Goal: Navigation & Orientation: Find specific page/section

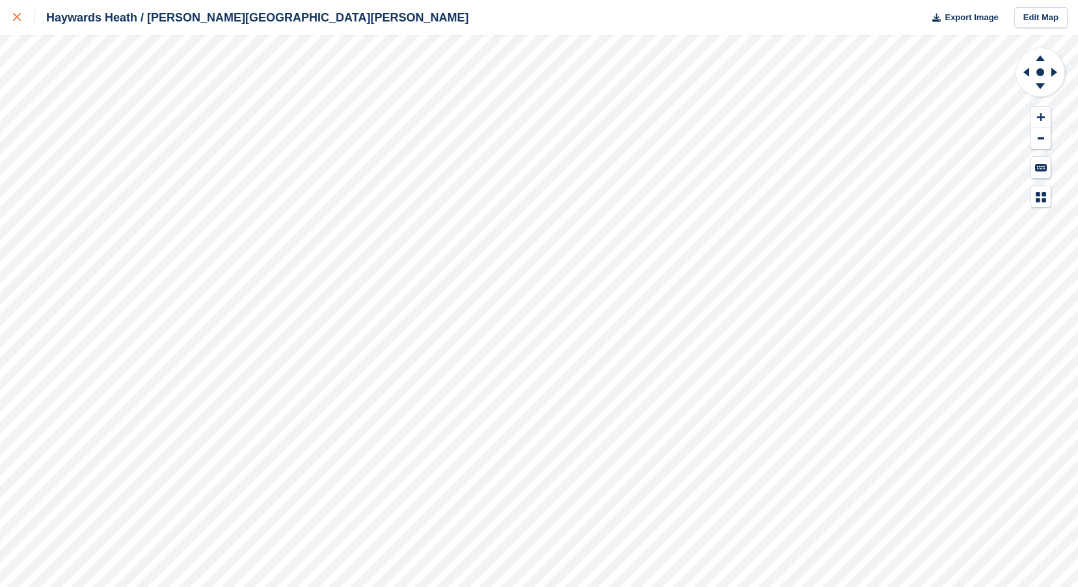
drag, startPoint x: 0, startPoint y: 0, endPoint x: 17, endPoint y: 18, distance: 24.9
click at [17, 18] on icon at bounding box center [17, 17] width 8 height 8
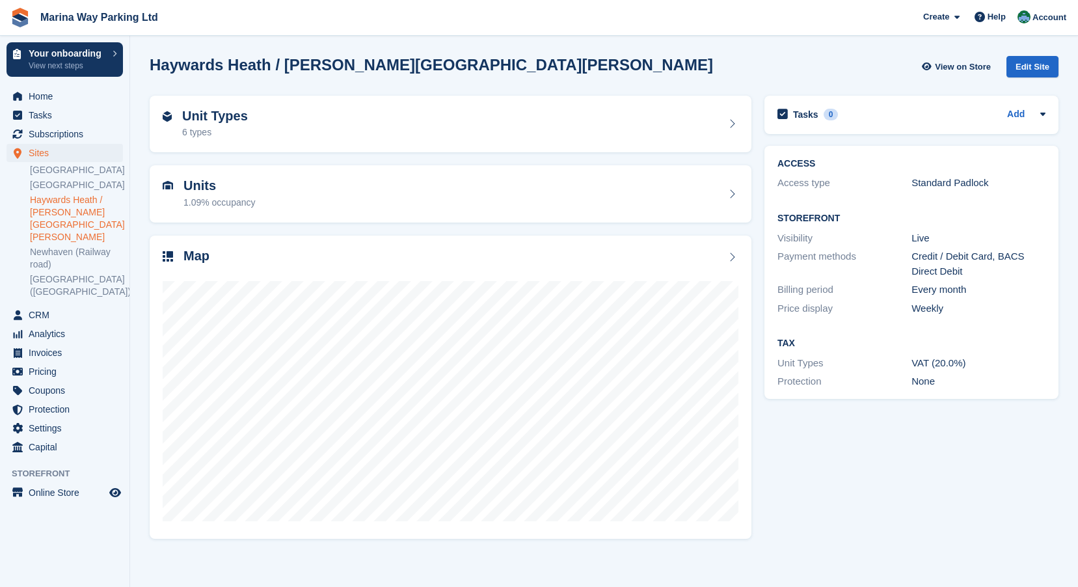
click at [757, 291] on div "Map" at bounding box center [450, 387] width 615 height 317
click at [38, 98] on span "Home" at bounding box center [68, 96] width 78 height 18
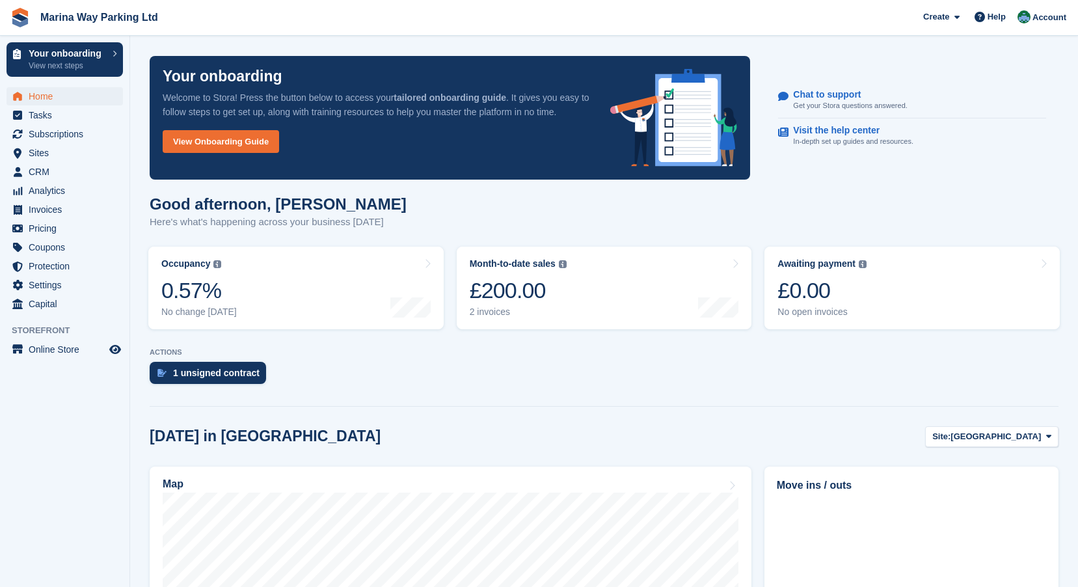
click at [139, 397] on section "Your onboarding Welcome to Stora! Press the button below to access your tailore…" at bounding box center [604, 517] width 948 height 1035
click at [70, 353] on span "Online Store" at bounding box center [68, 349] width 78 height 18
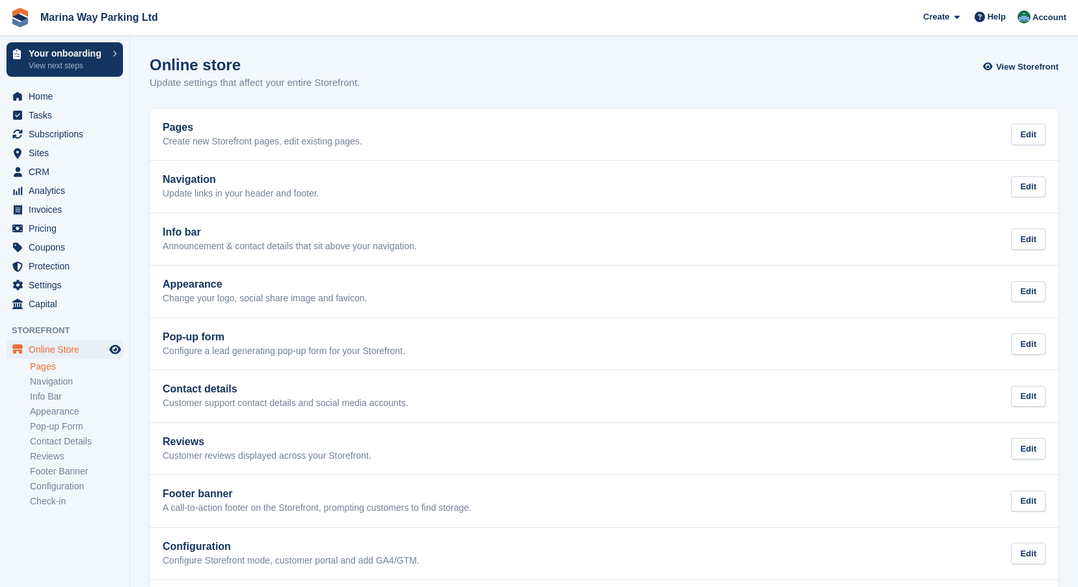
click at [41, 369] on link "Pages" at bounding box center [76, 366] width 93 height 12
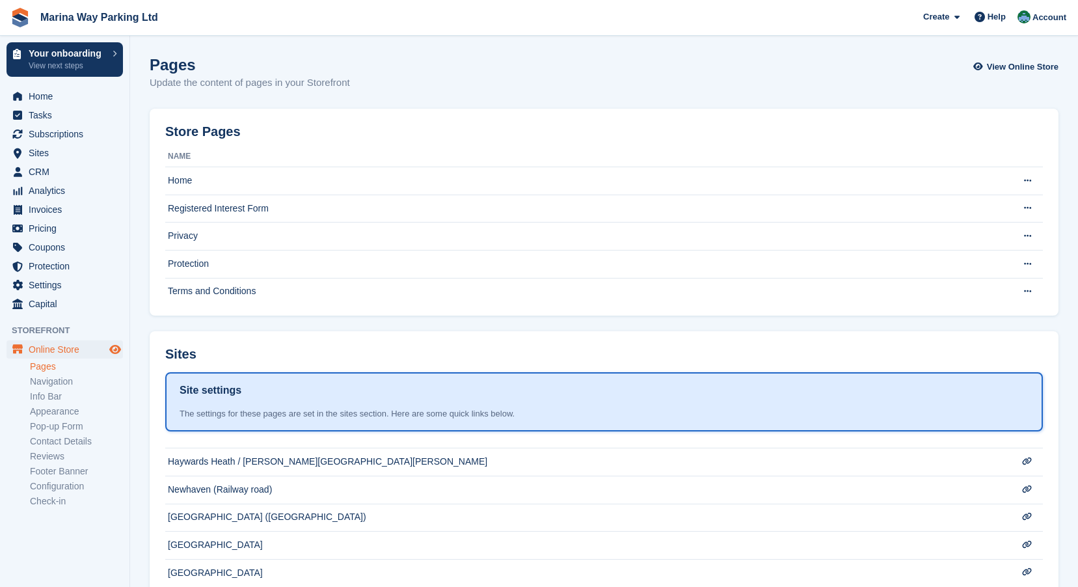
click at [113, 349] on icon "Preview store" at bounding box center [115, 349] width 12 height 10
click at [35, 95] on span "Home" at bounding box center [68, 96] width 78 height 18
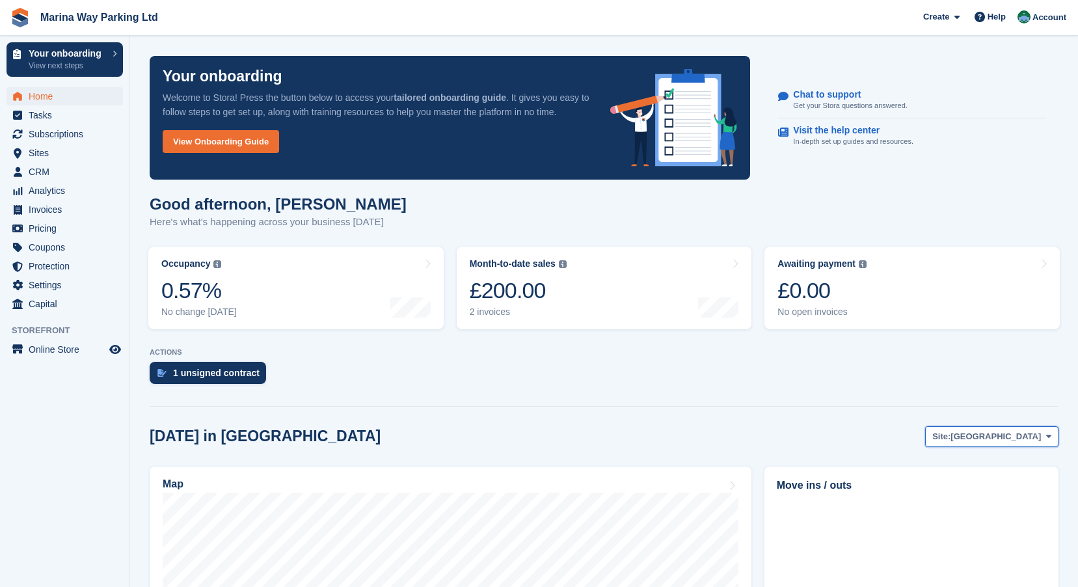
click at [1047, 437] on icon at bounding box center [1048, 436] width 5 height 8
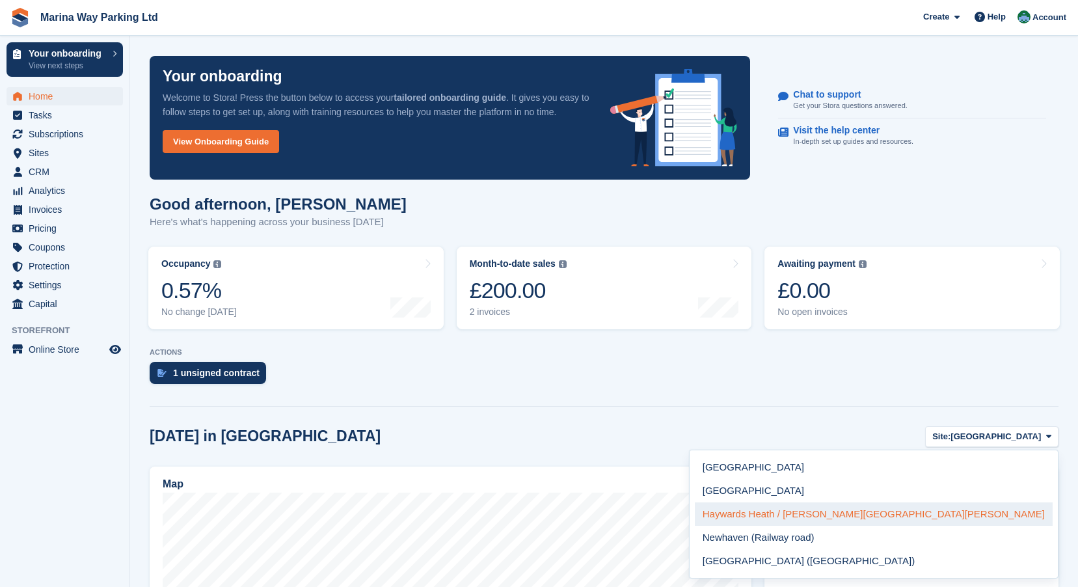
click at [985, 516] on link "Haywards Heath / [PERSON_NAME][GEOGRAPHIC_DATA][PERSON_NAME]" at bounding box center [874, 513] width 358 height 23
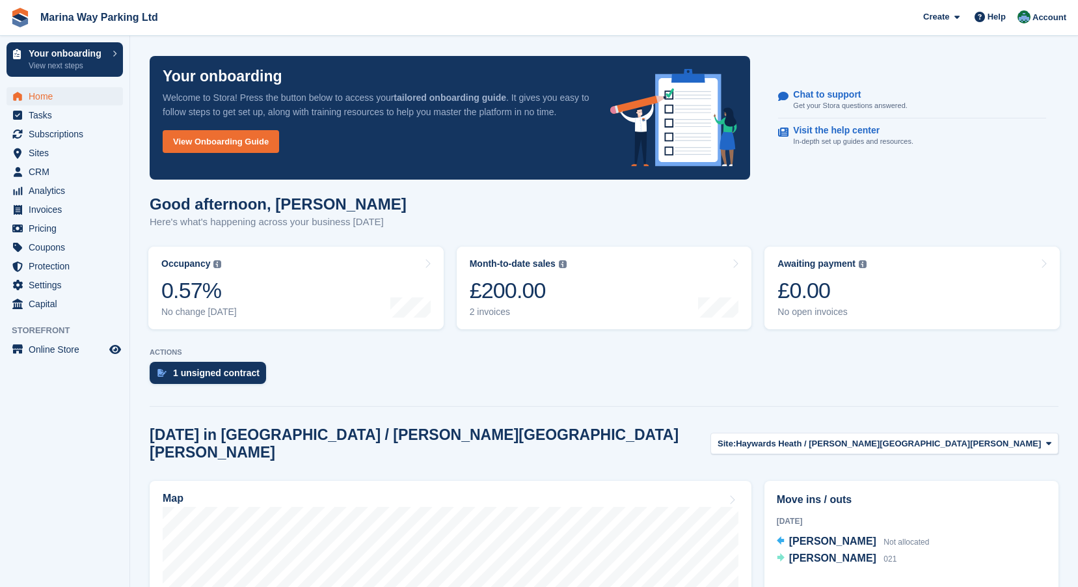
scroll to position [260, 0]
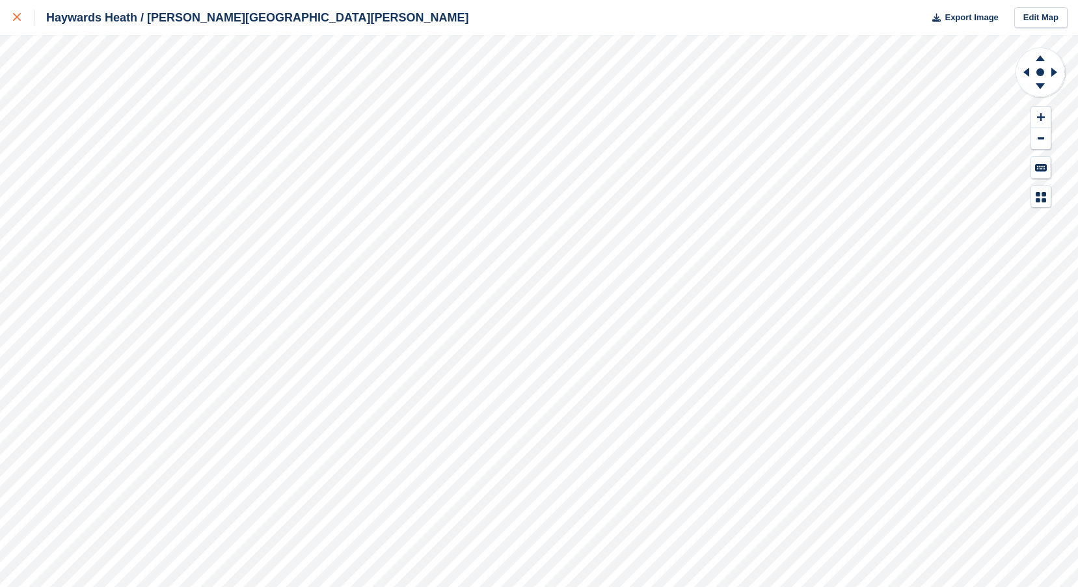
click at [22, 17] on div at bounding box center [23, 18] width 21 height 16
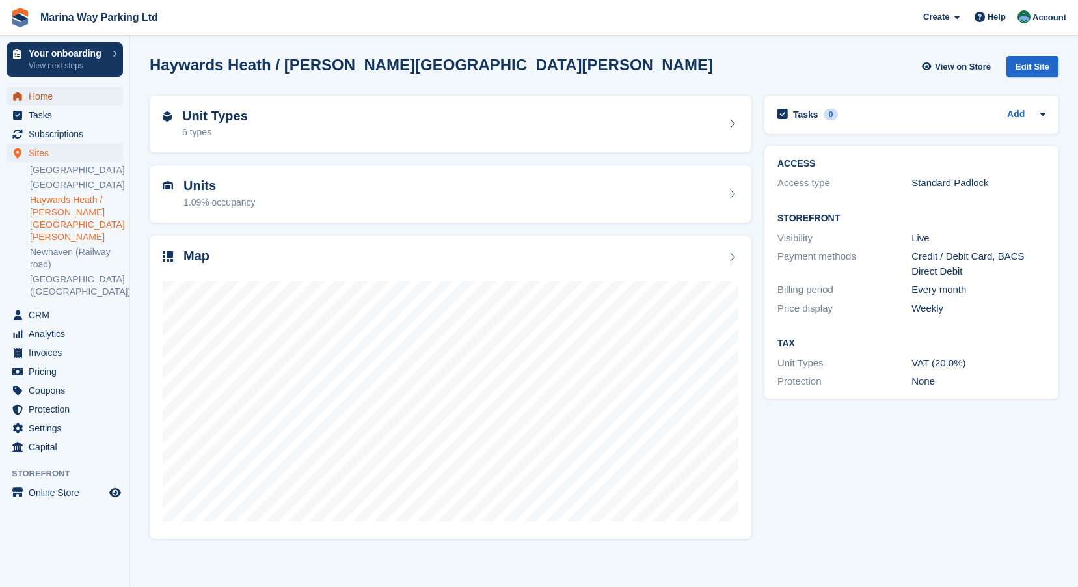
click at [44, 101] on span "Home" at bounding box center [68, 96] width 78 height 18
